Goal: Task Accomplishment & Management: Use online tool/utility

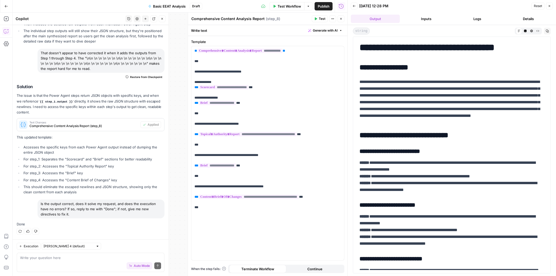
click at [163, 18] on button "Close" at bounding box center [162, 18] width 7 height 7
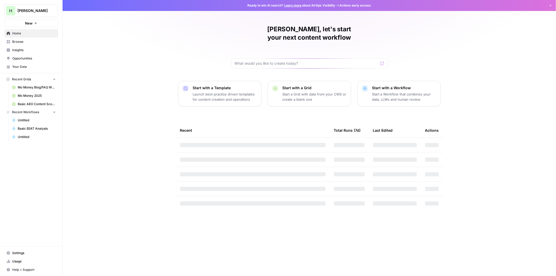
click at [22, 39] on span "Browse" at bounding box center [34, 41] width 44 height 5
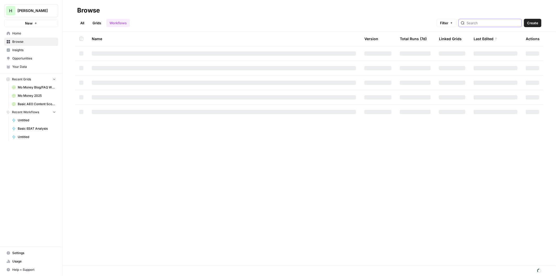
click at [488, 24] on input "search" at bounding box center [492, 22] width 53 height 5
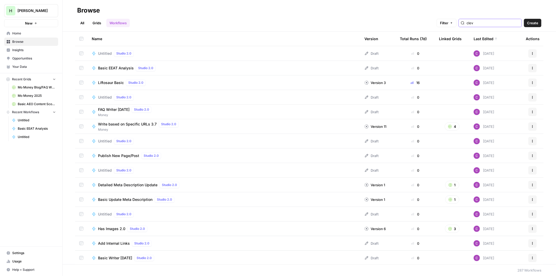
type input "clev"
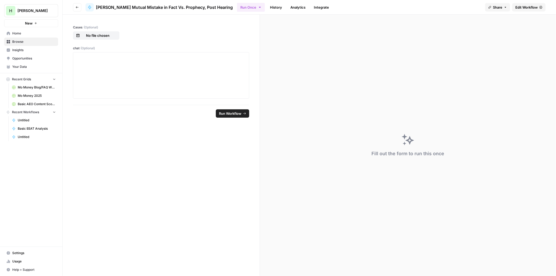
click at [529, 7] on span "Edit Workflow" at bounding box center [526, 7] width 22 height 5
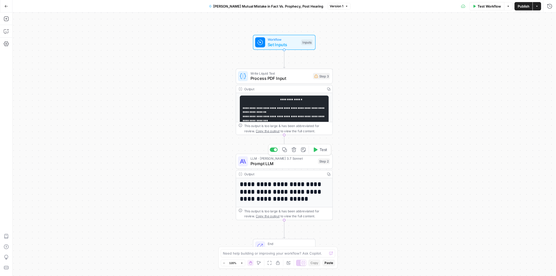
click at [275, 163] on span "Prompt LLM" at bounding box center [282, 163] width 65 height 6
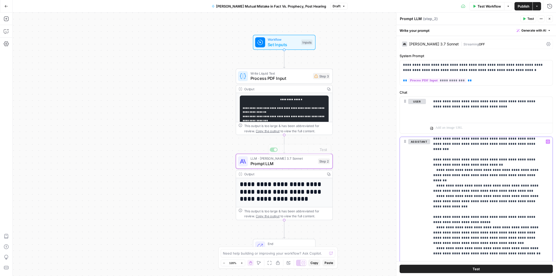
scroll to position [73, 0]
